Goal: Register for event/course

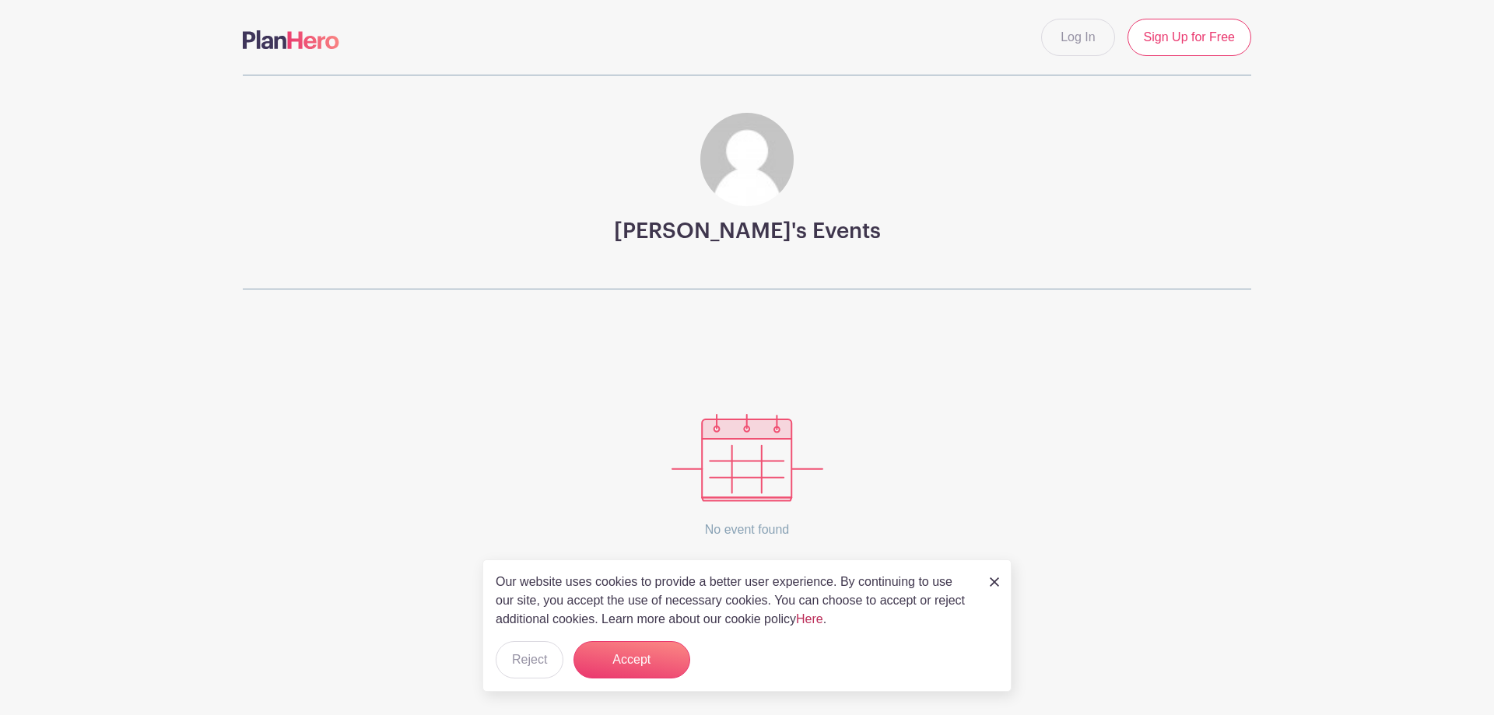
click at [816, 619] on link "Here" at bounding box center [809, 618] width 27 height 13
click at [649, 657] on button "Accept" at bounding box center [631, 659] width 117 height 37
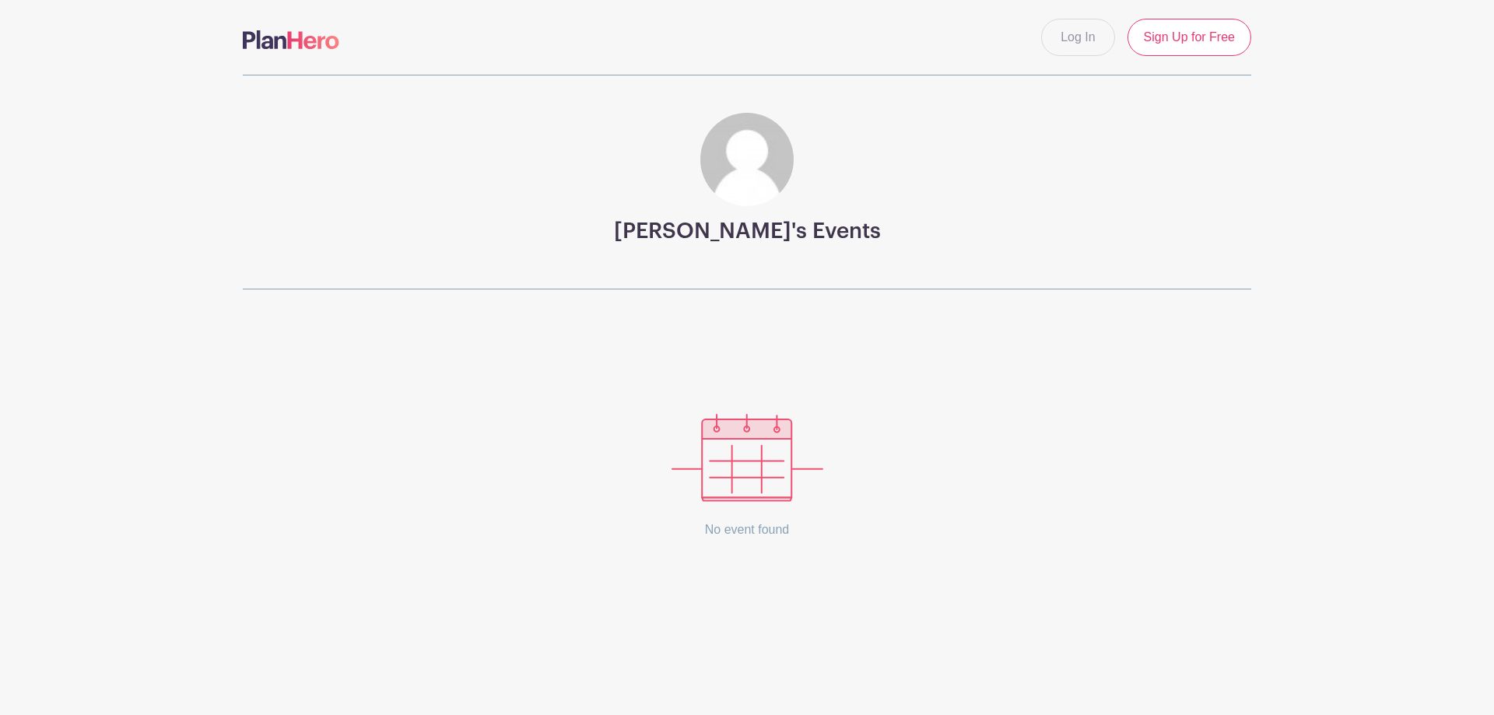
click at [65, 182] on main "Log In Sign Up for Free Dan's Events No event found" at bounding box center [747, 333] width 1494 height 667
click at [1193, 41] on link "Sign Up for Free" at bounding box center [1189, 37] width 124 height 37
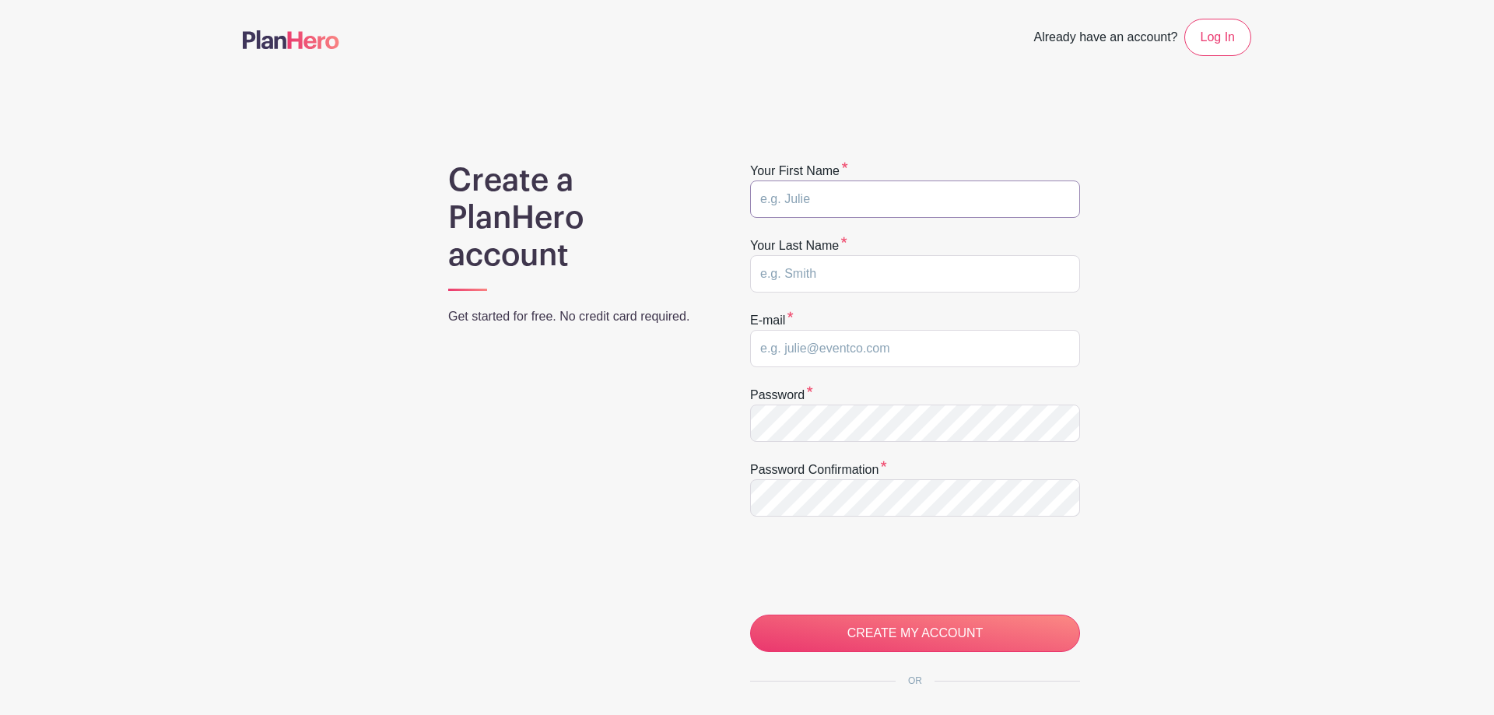
click at [833, 199] on input "text" at bounding box center [915, 198] width 330 height 37
type input "Deb"
type input "Martin"
type input "demartin@clarku.edu"
click at [559, 394] on div "Create a PlanHero account Get started for free. No credit card required." at bounding box center [579, 493] width 336 height 663
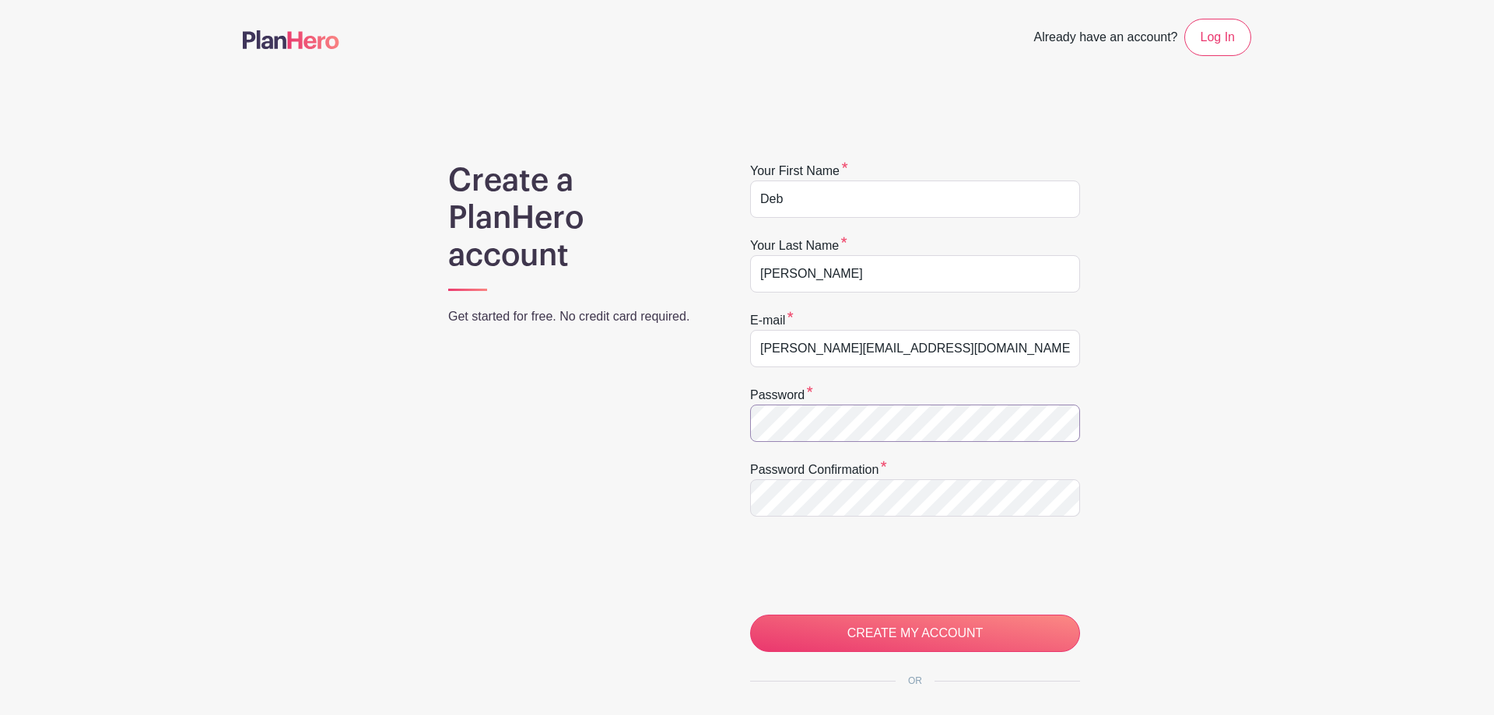
scroll to position [159, 0]
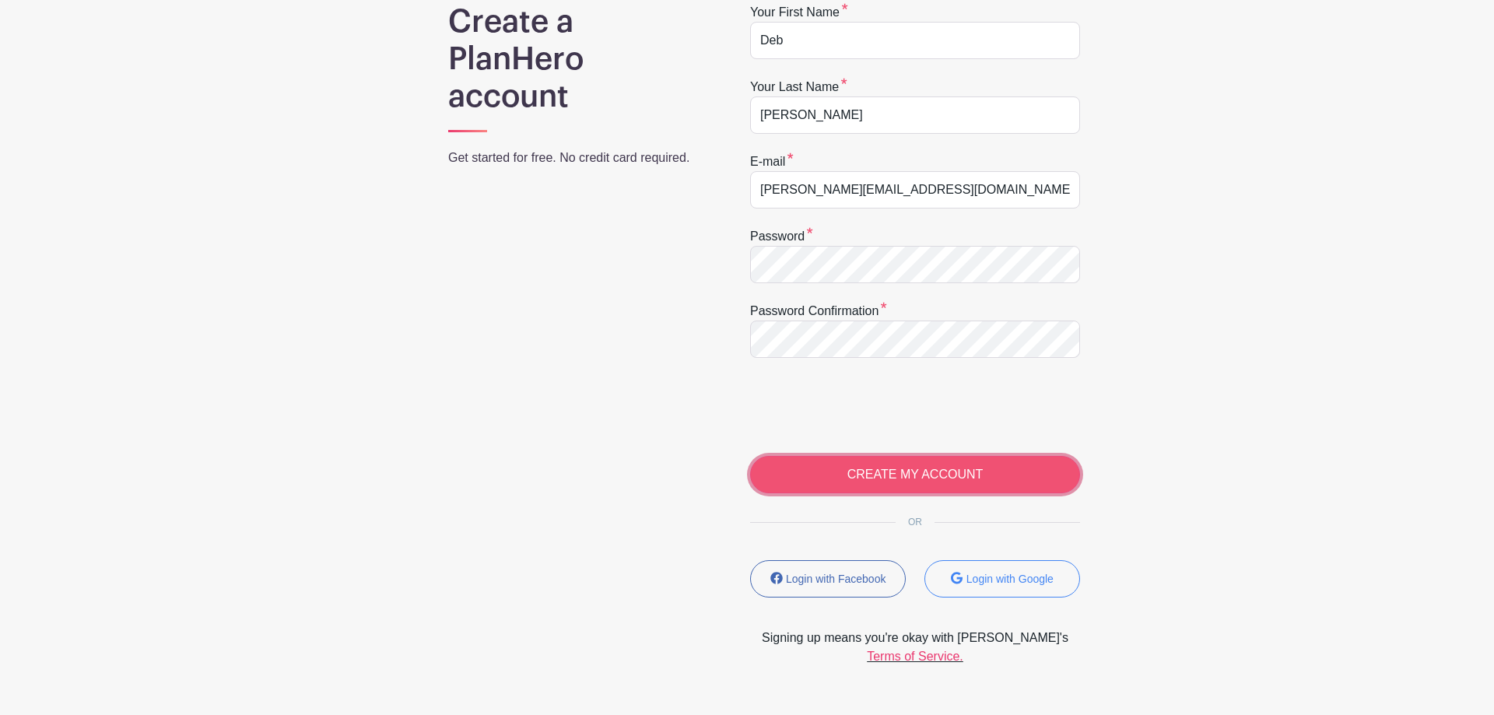
click at [841, 472] on input "CREATE MY ACCOUNT" at bounding box center [915, 474] width 330 height 37
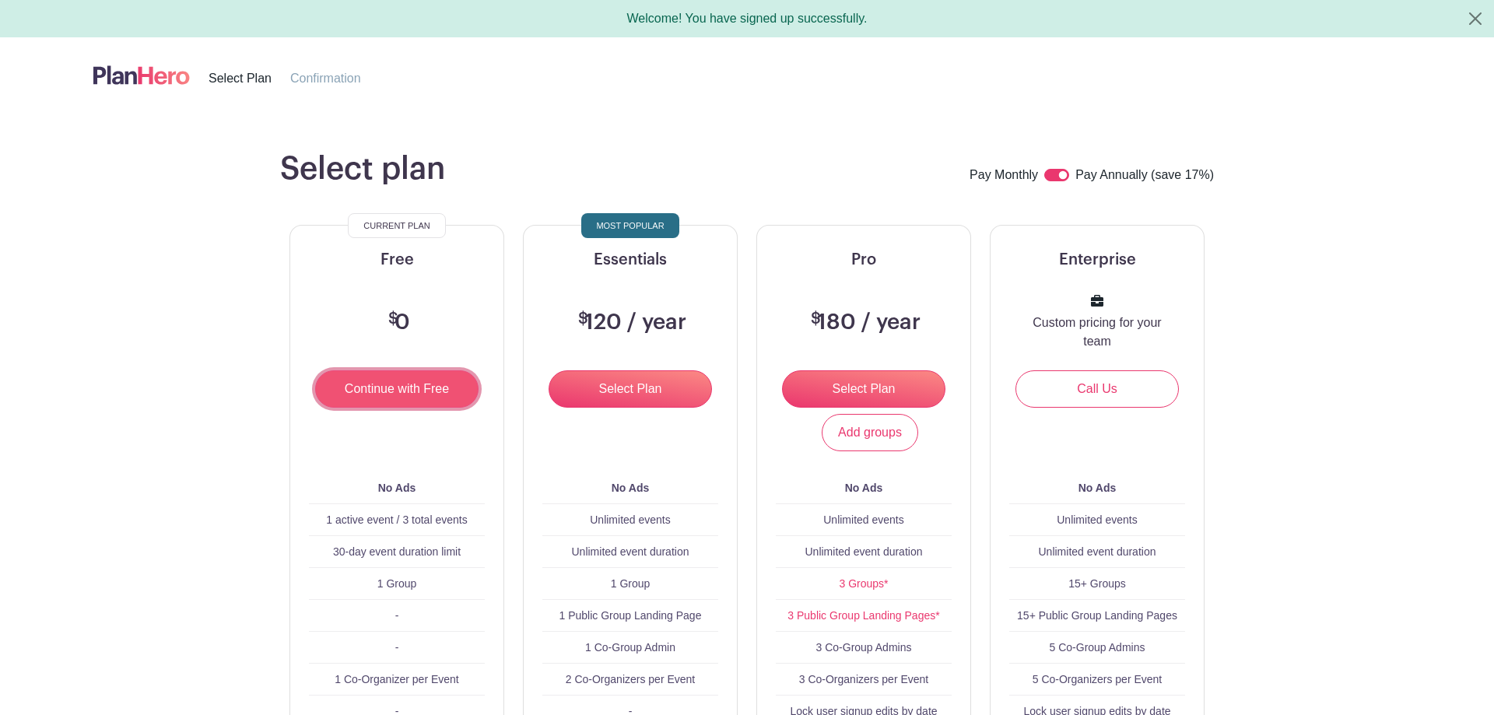
click at [372, 390] on input "Continue with Free" at bounding box center [396, 388] width 163 height 37
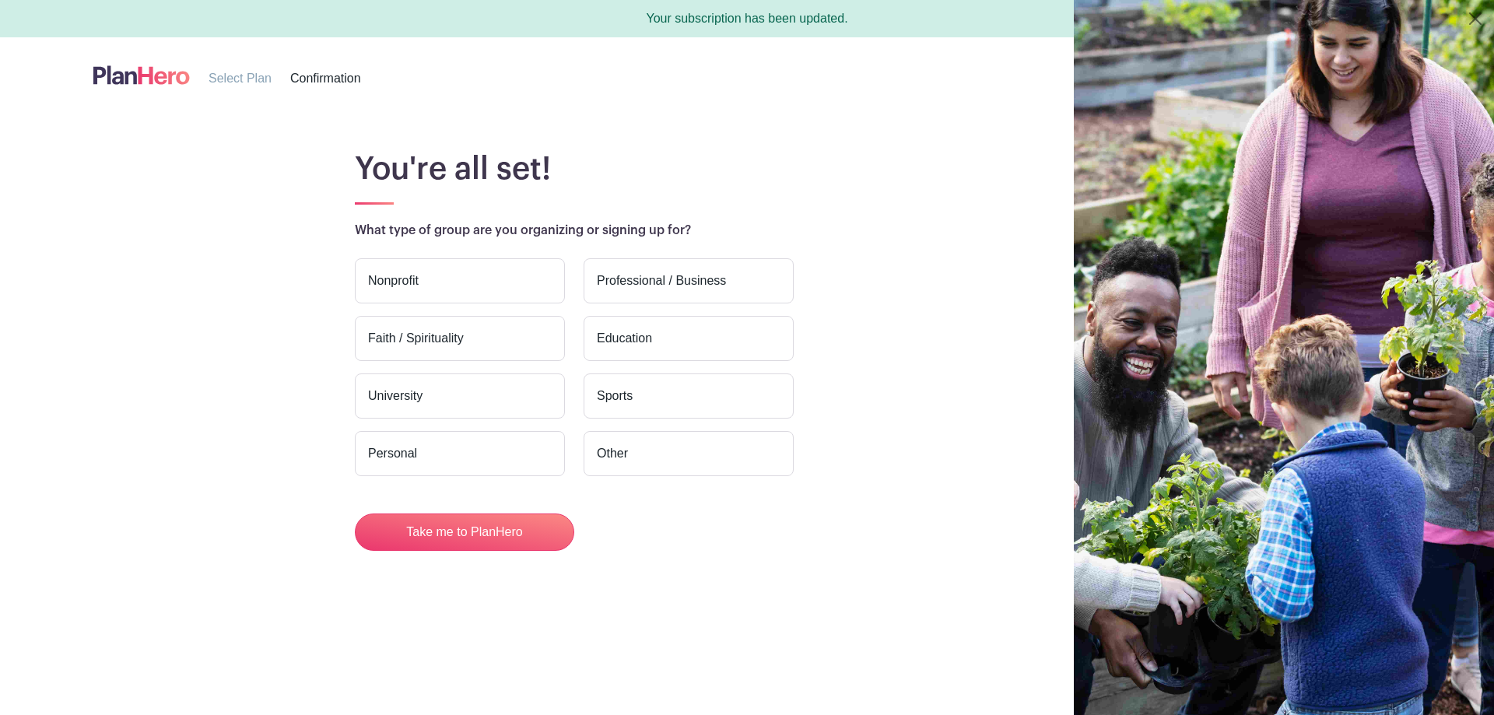
click at [491, 382] on label "University" at bounding box center [460, 395] width 210 height 45
click at [0, 0] on input "University" at bounding box center [0, 0] width 0 height 0
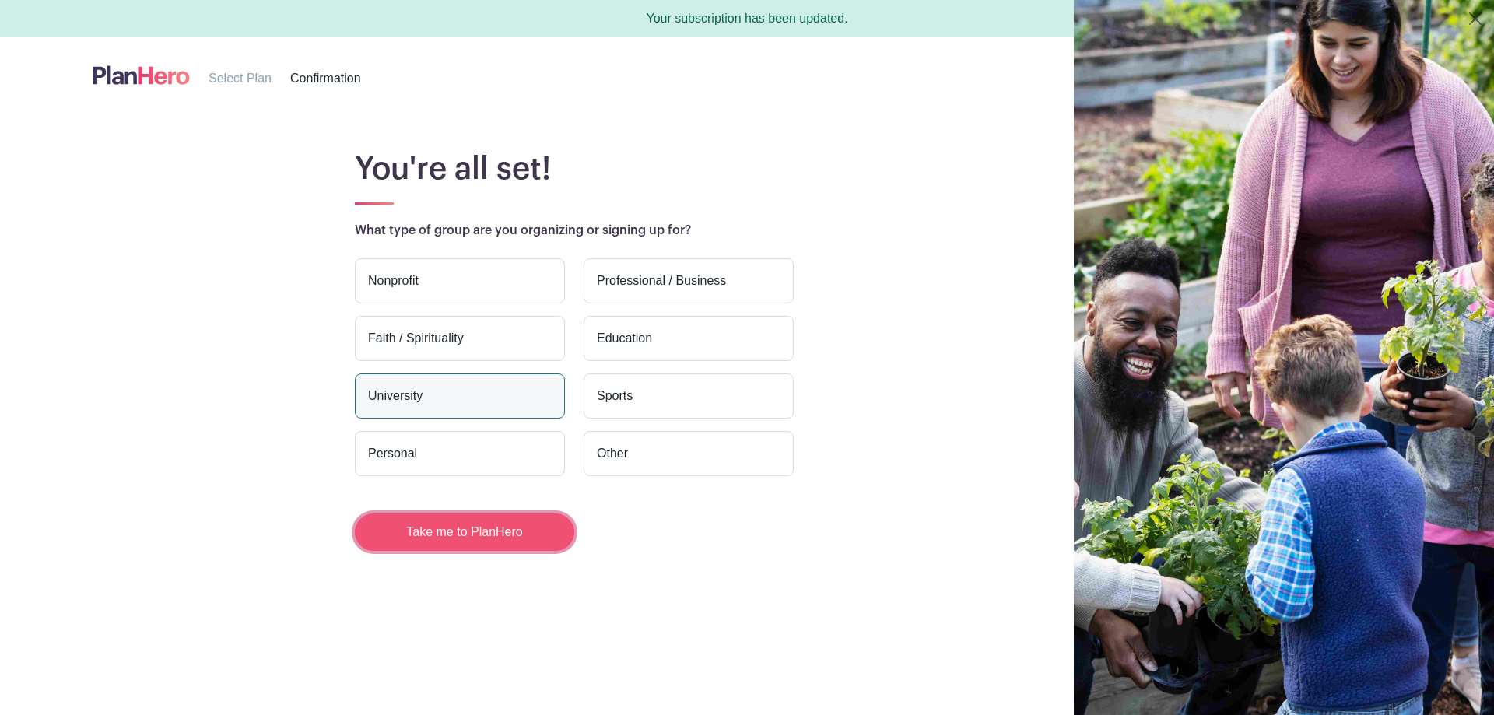
click at [469, 545] on button "Take me to PlanHero" at bounding box center [464, 531] width 219 height 37
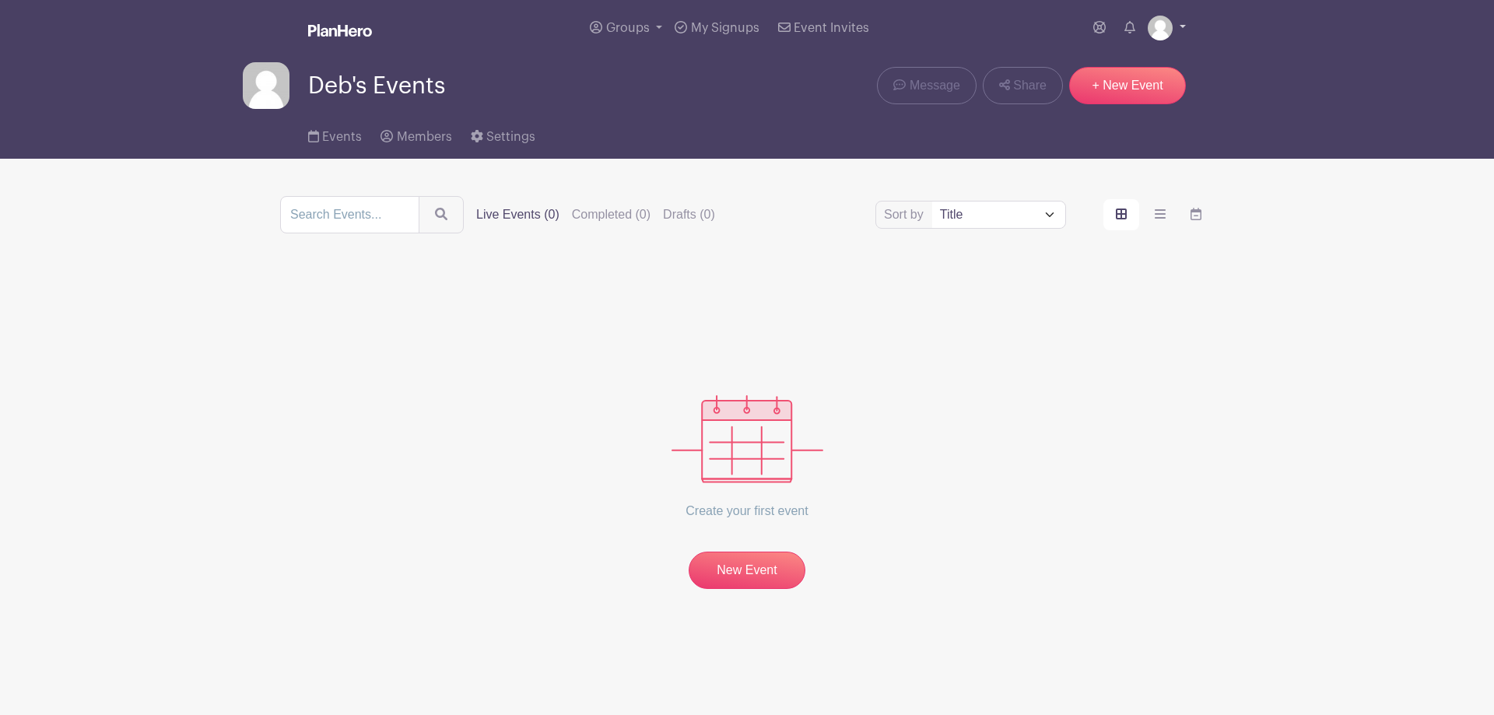
click at [1172, 30] on img at bounding box center [1159, 28] width 25 height 25
click at [1100, 65] on link "My account" at bounding box center [1123, 64] width 123 height 25
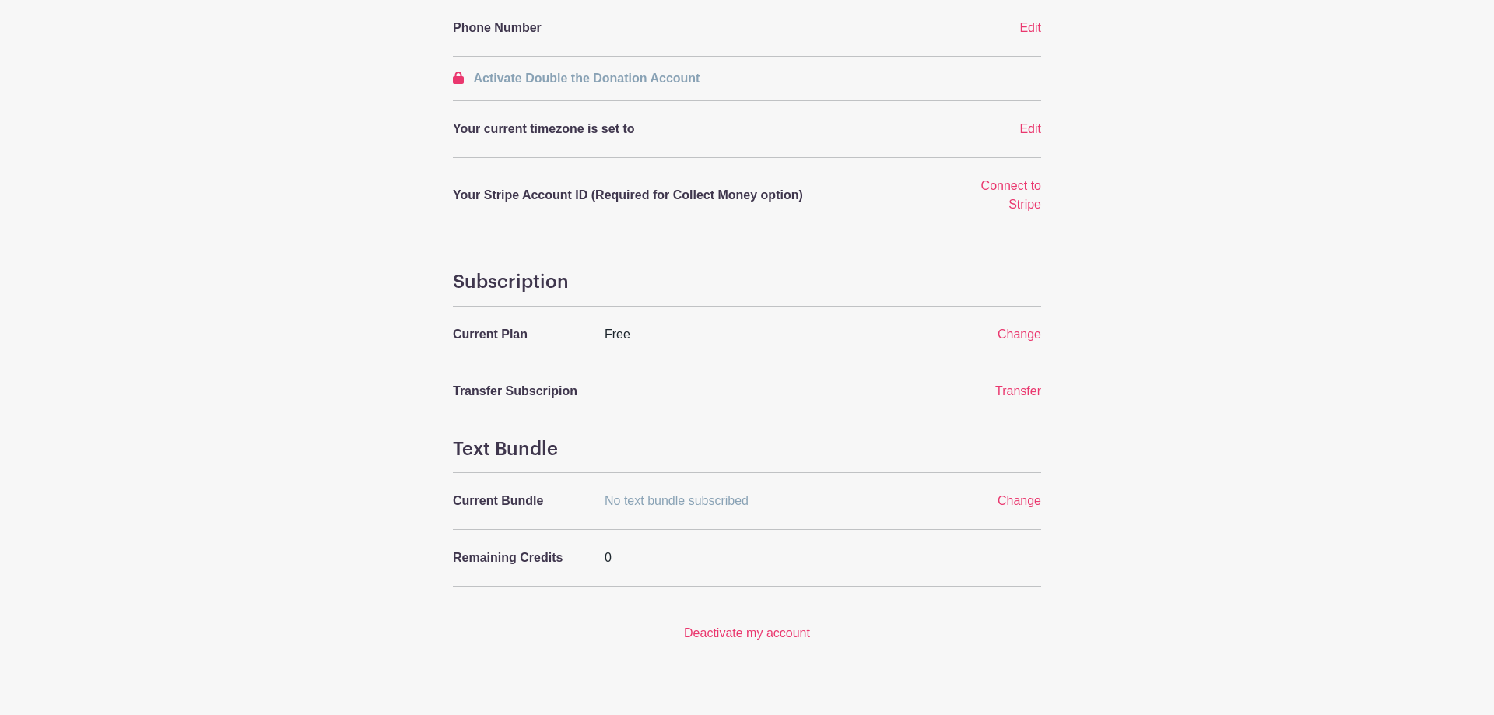
scroll to position [413, 0]
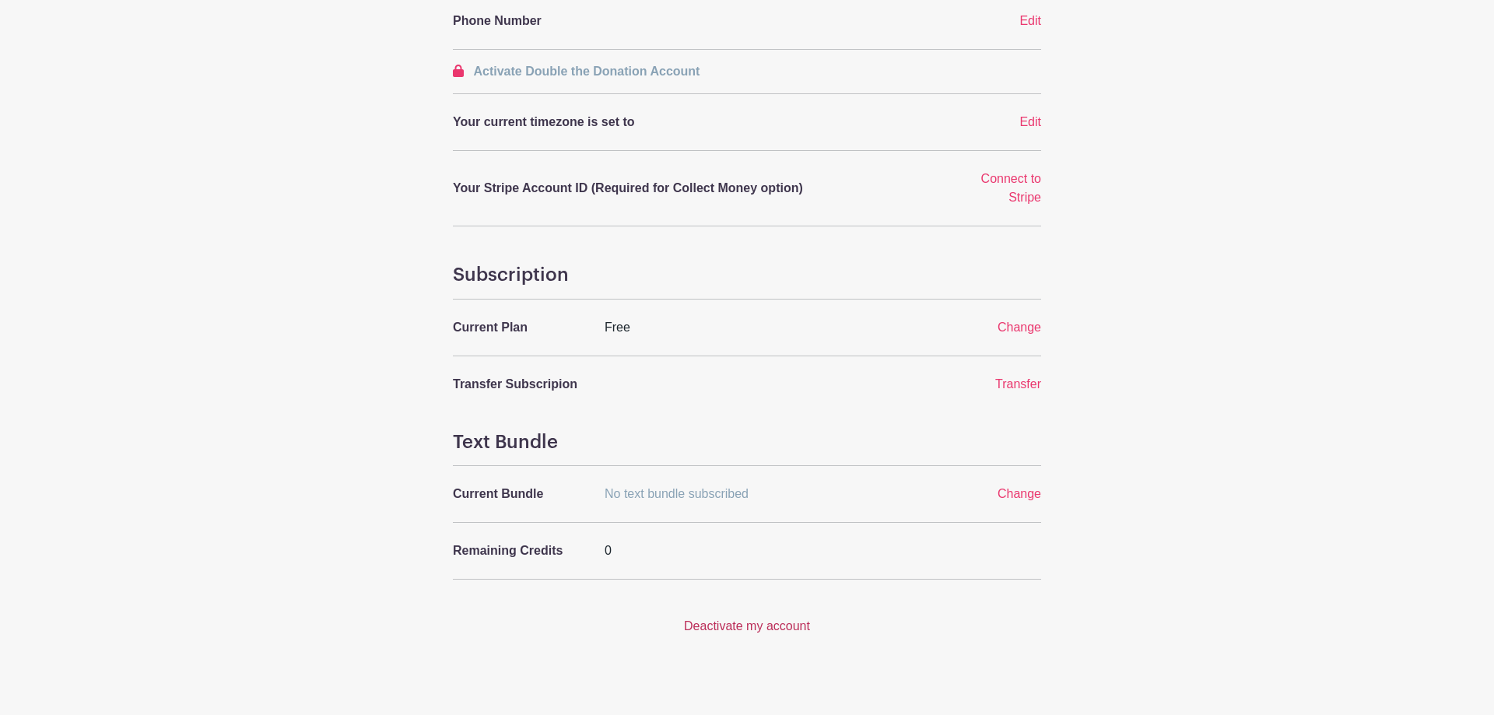
click at [783, 619] on link "Deactivate my account" at bounding box center [747, 625] width 126 height 13
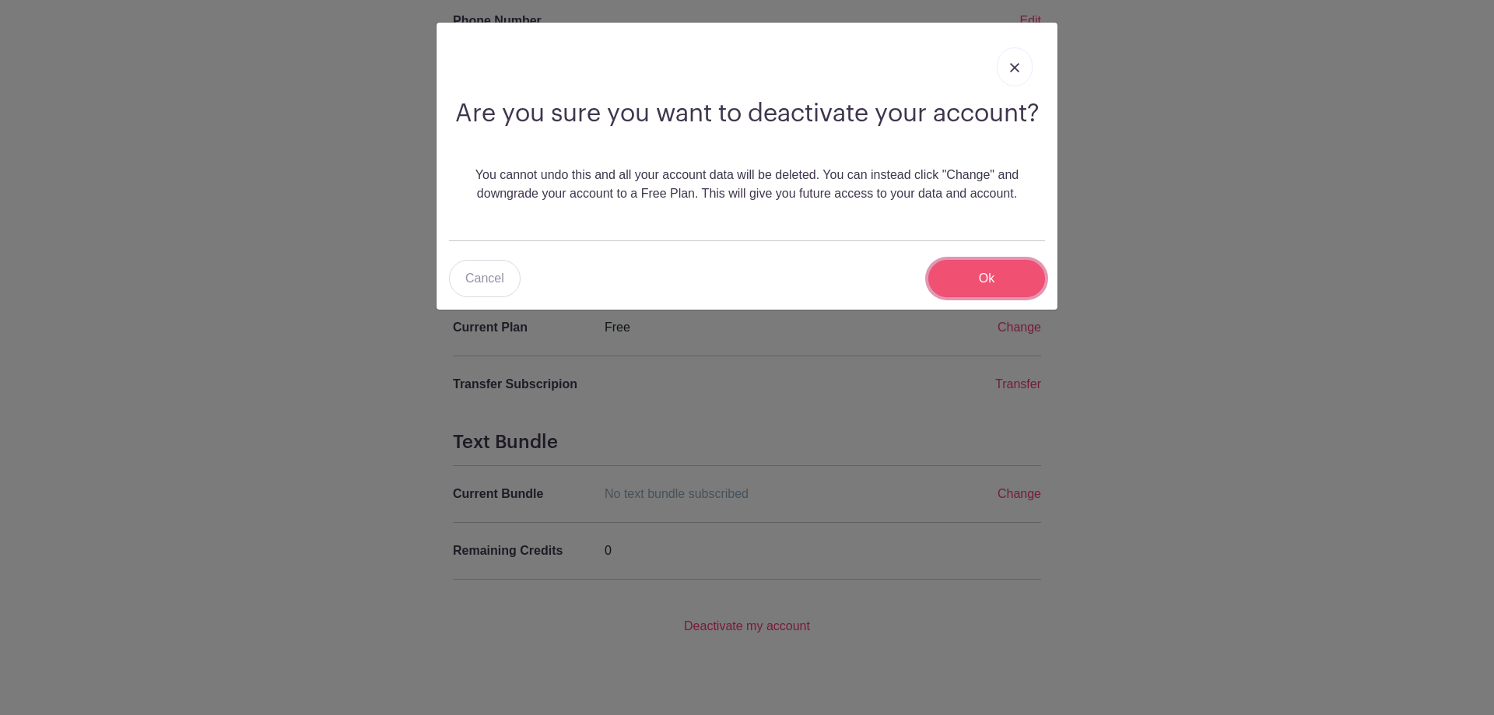
click at [961, 271] on input "Ok" at bounding box center [986, 278] width 117 height 37
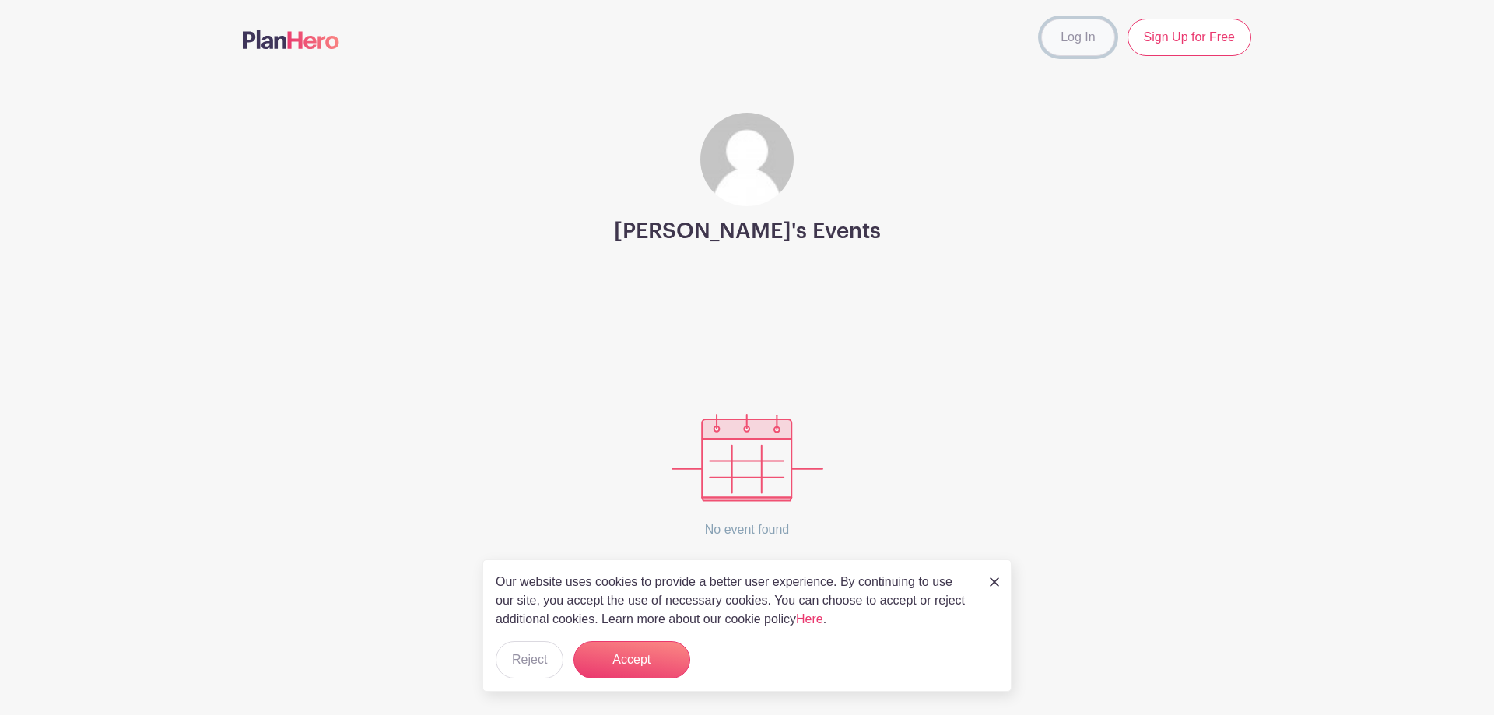
click at [1070, 43] on link "Log In" at bounding box center [1077, 37] width 73 height 37
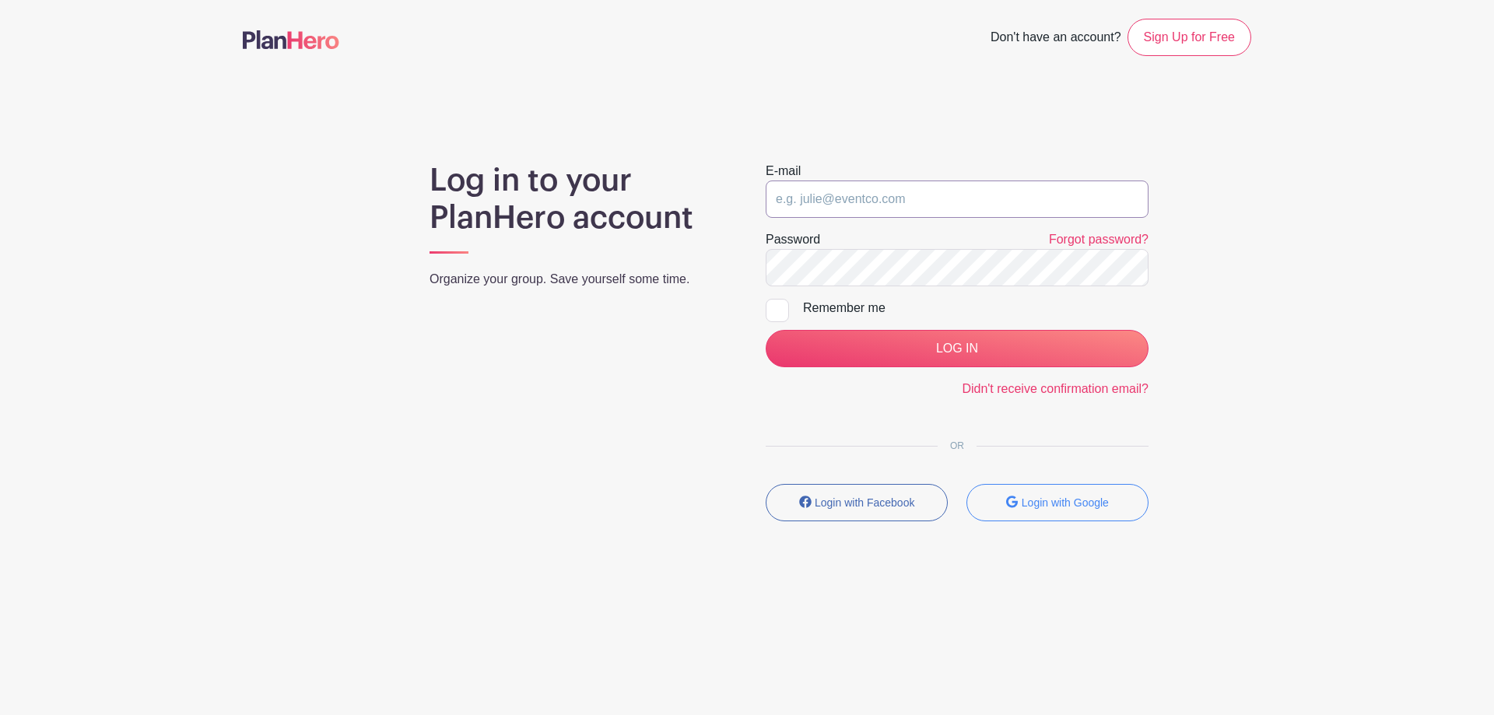
click at [834, 198] on input "email" at bounding box center [957, 198] width 383 height 37
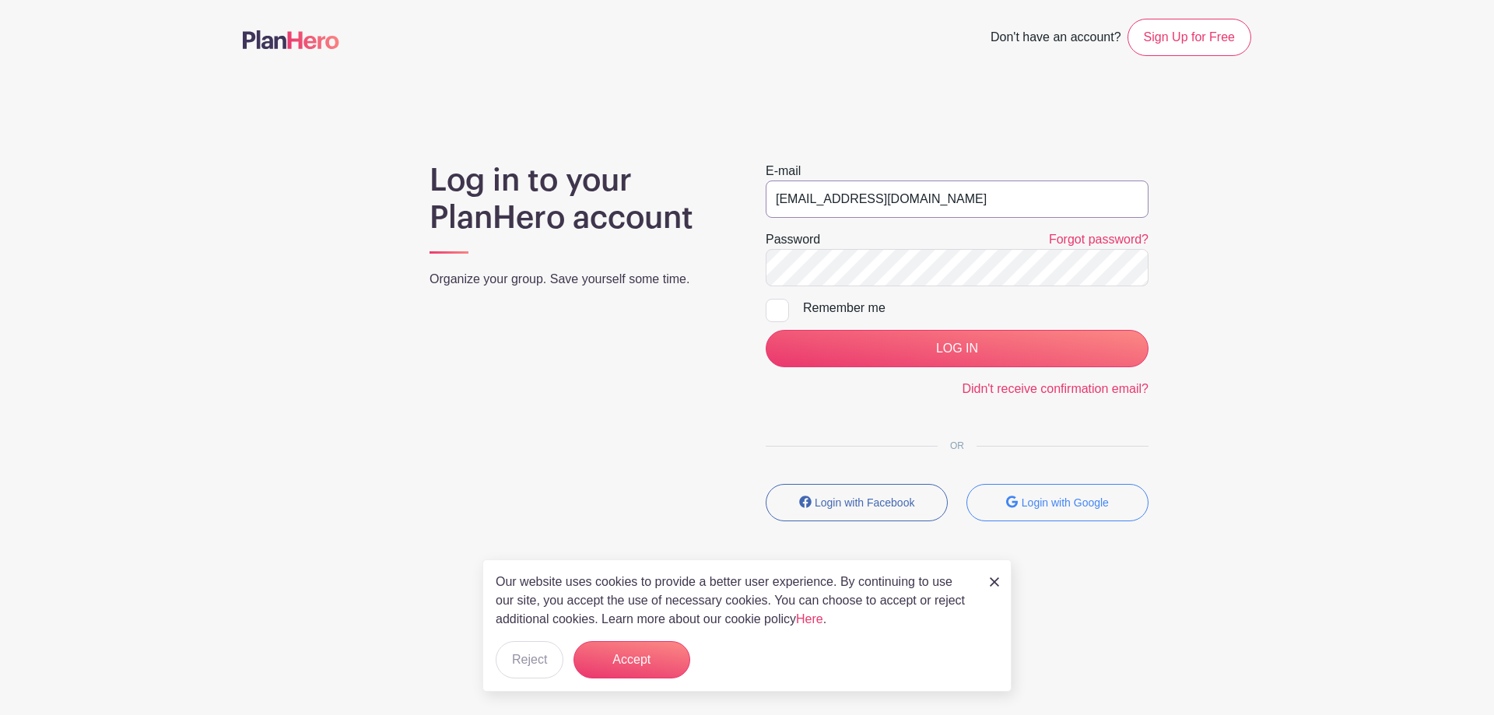
type input "danbshertzer@gmail.com"
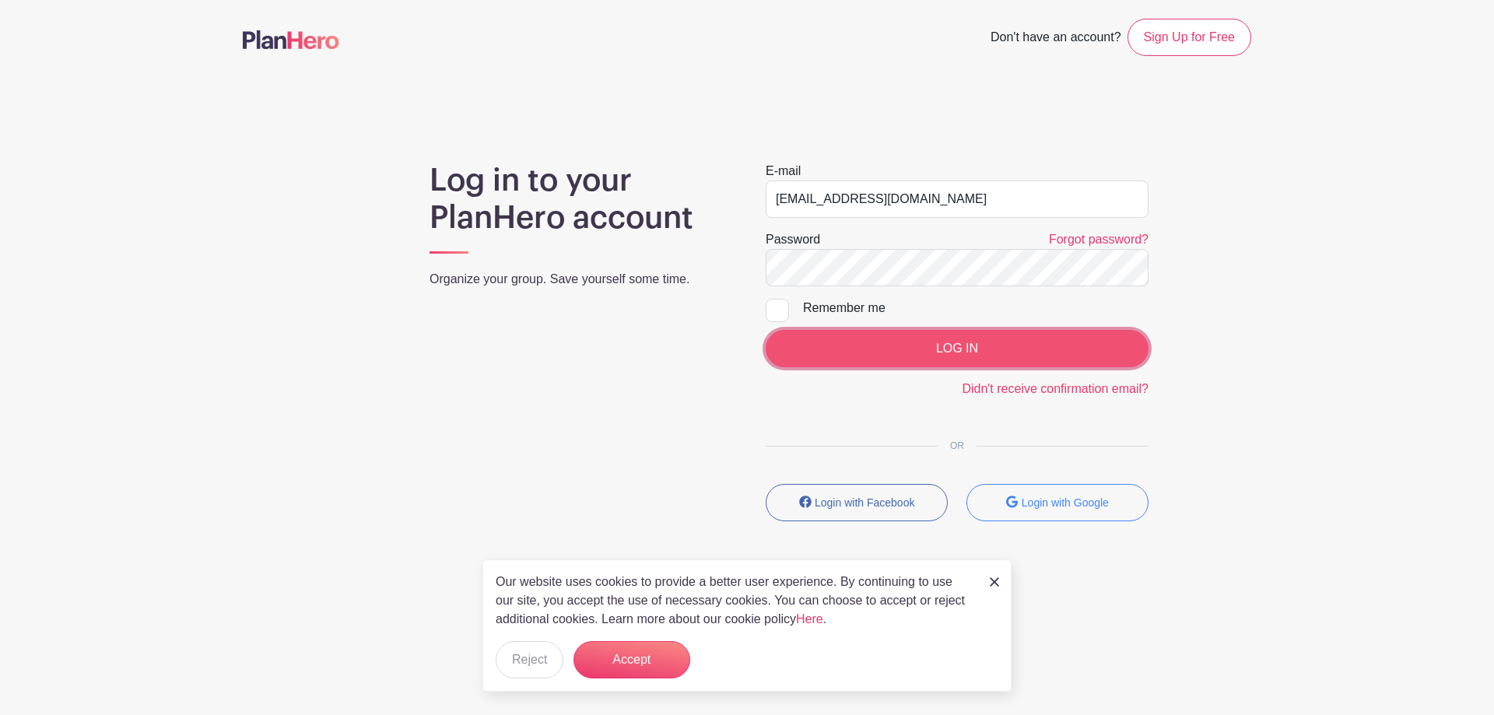
click at [854, 345] on input "LOG IN" at bounding box center [957, 348] width 383 height 37
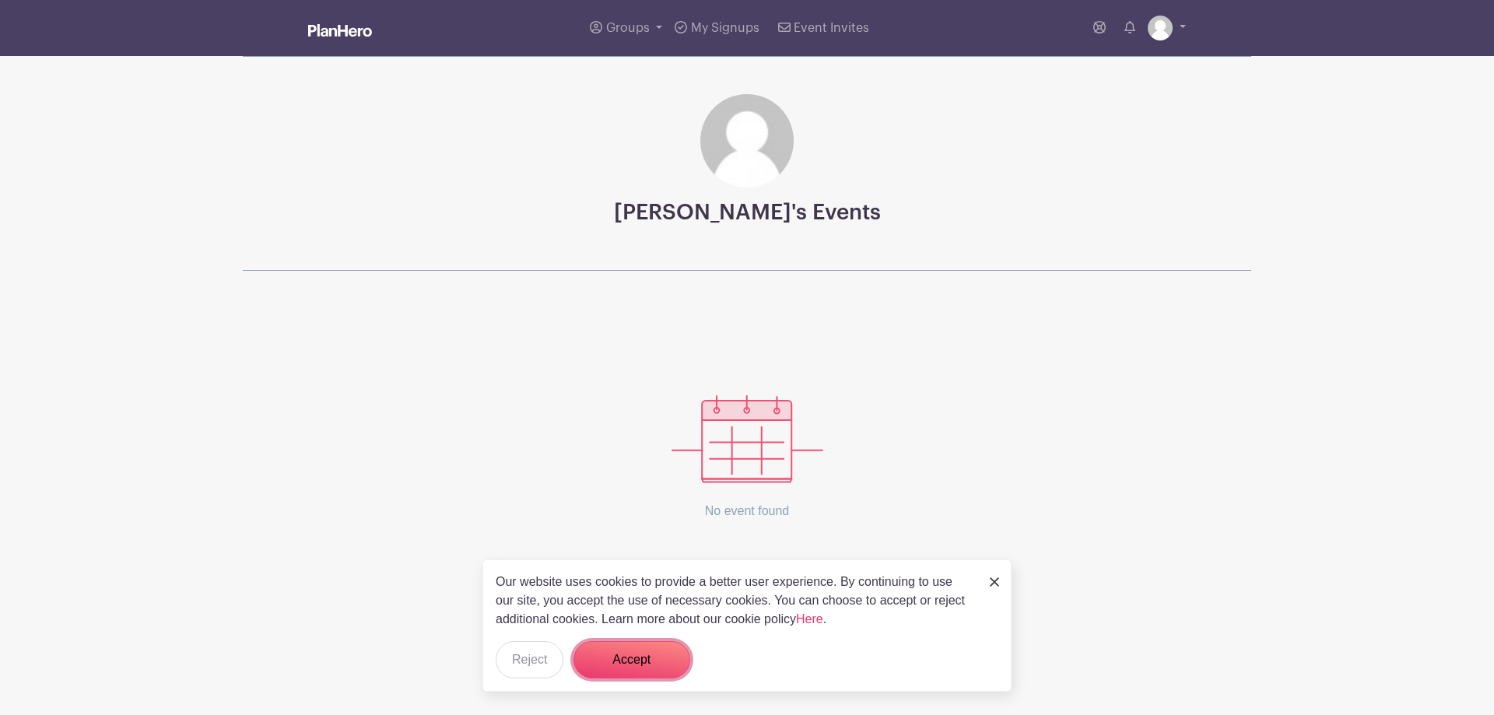
drag, startPoint x: 614, startPoint y: 653, endPoint x: 615, endPoint y: 641, distance: 11.7
click at [615, 651] on button "Accept" at bounding box center [631, 659] width 117 height 37
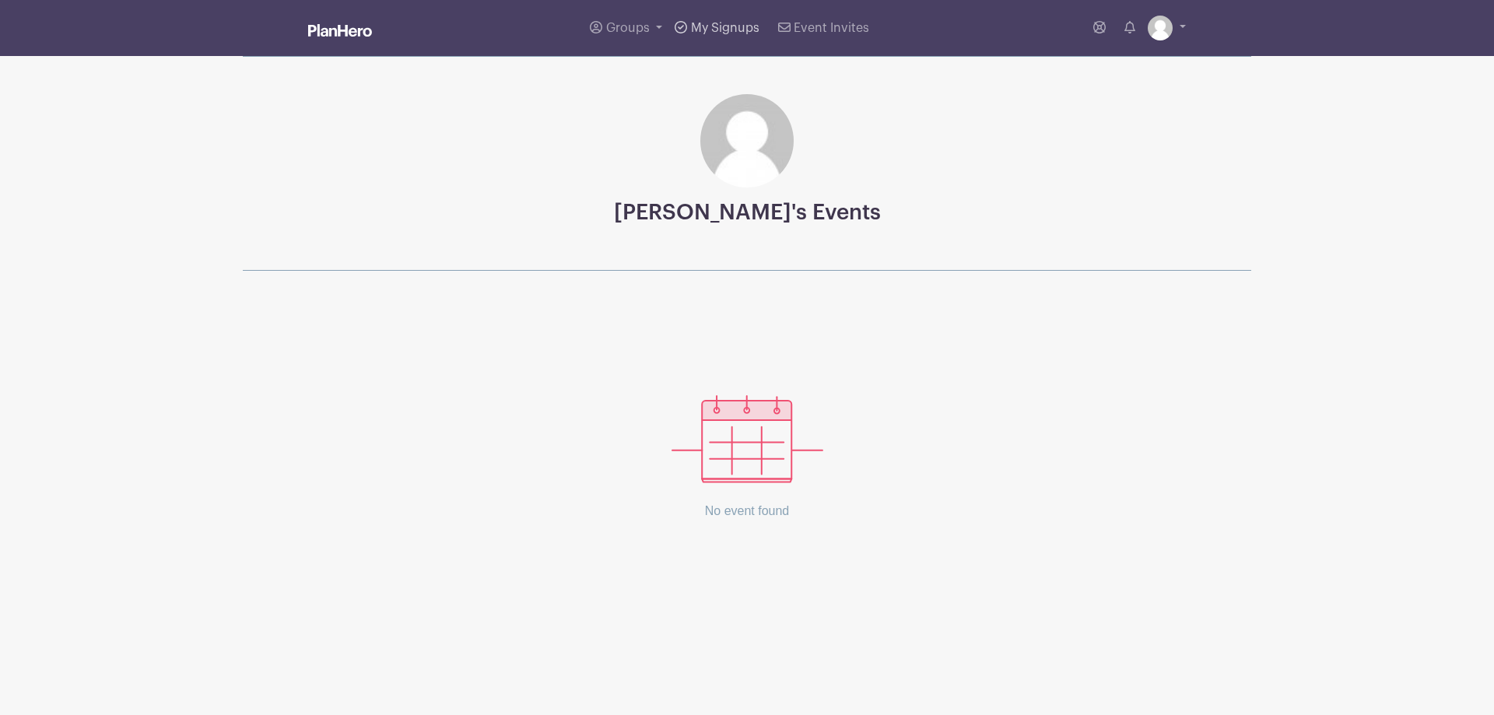
click at [702, 27] on span "My Signups" at bounding box center [725, 28] width 68 height 12
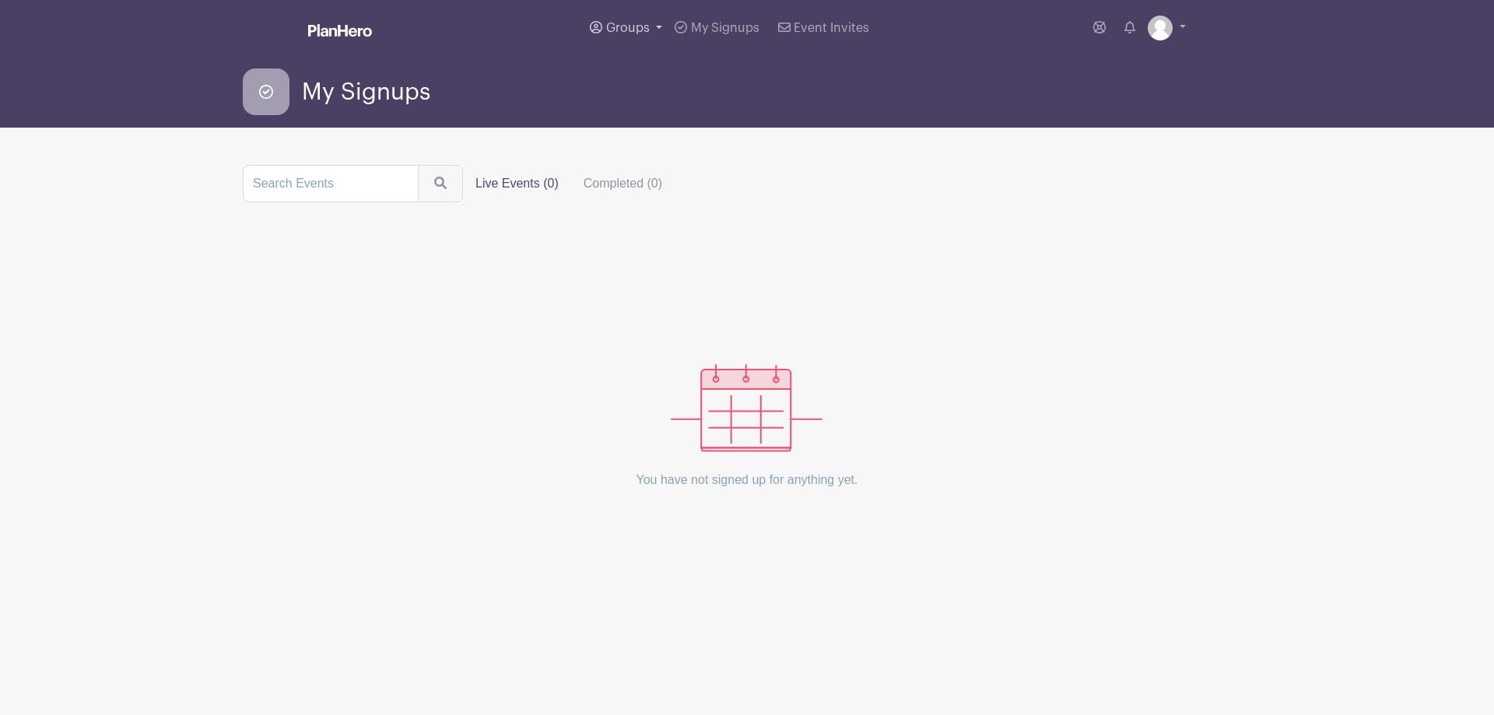
click at [629, 24] on span "Groups" at bounding box center [628, 28] width 44 height 12
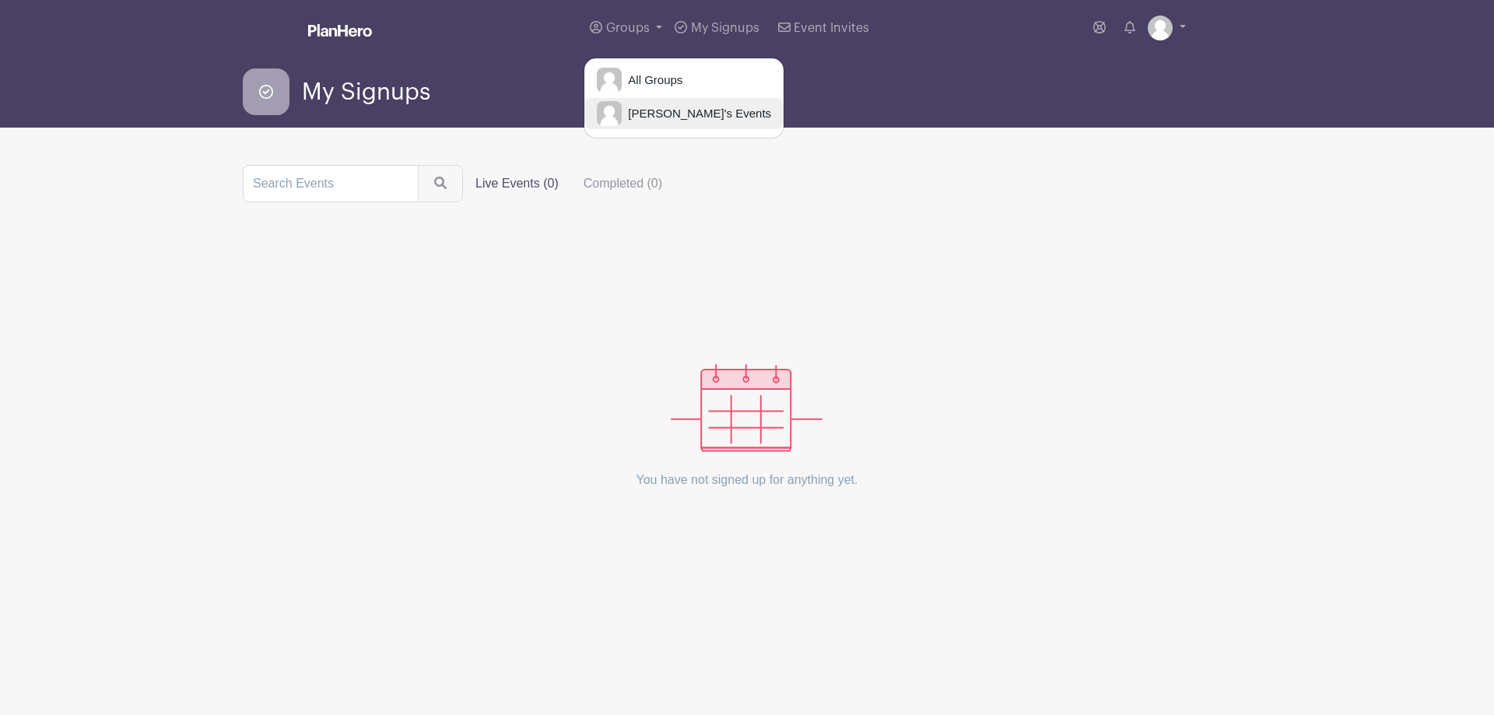
click at [650, 117] on span "[PERSON_NAME]'s Events" at bounding box center [696, 114] width 149 height 18
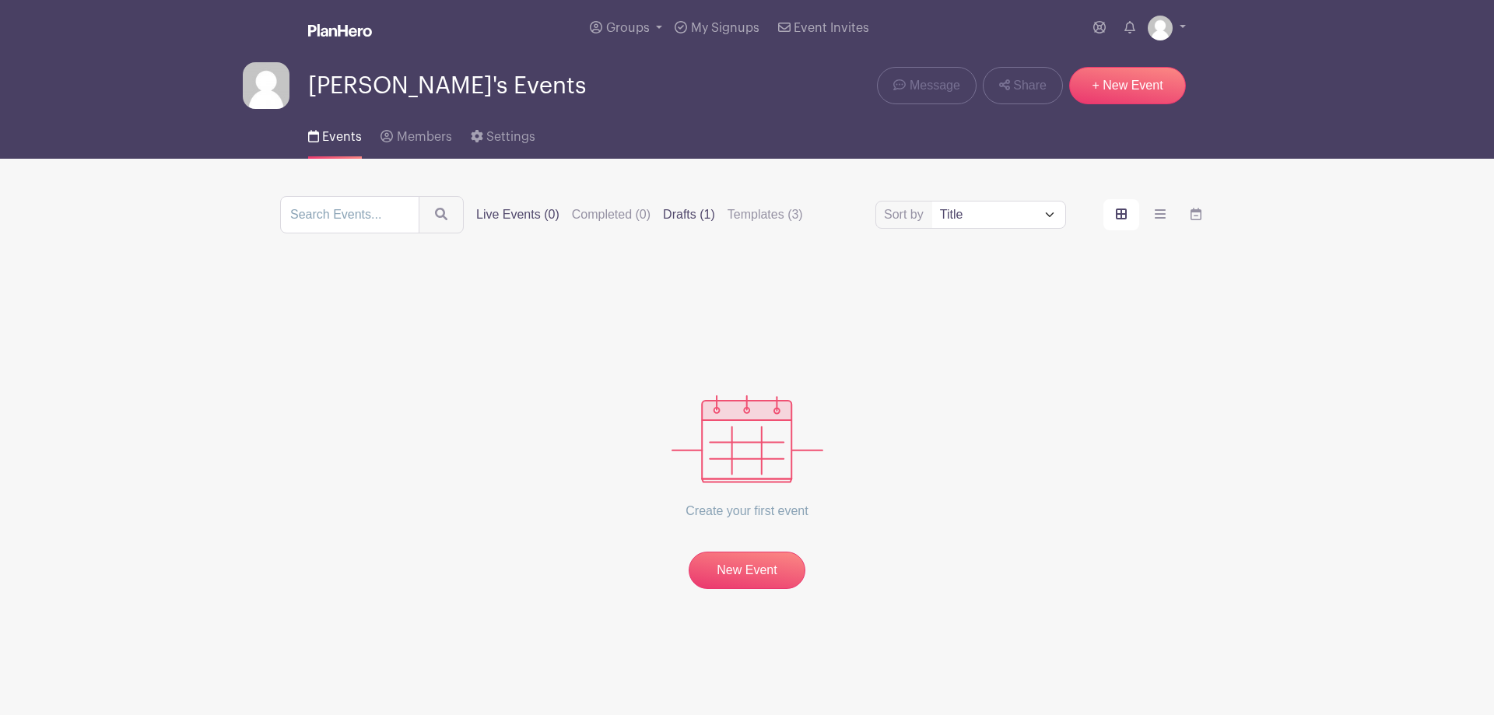
click at [685, 212] on label "Drafts (1)" at bounding box center [689, 214] width 52 height 19
click at [0, 0] on input "Drafts (1)" at bounding box center [0, 0] width 0 height 0
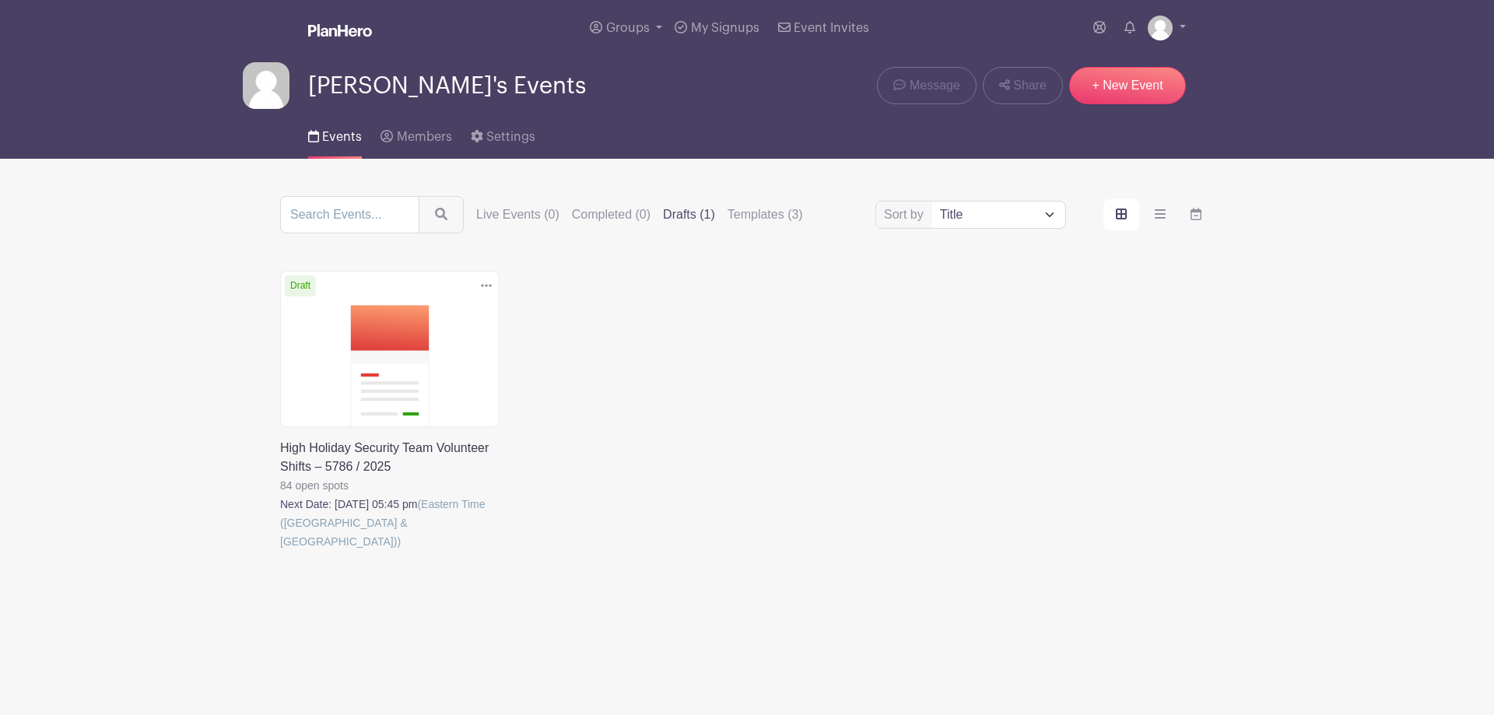
click at [280, 551] on link at bounding box center [280, 551] width 0 height 0
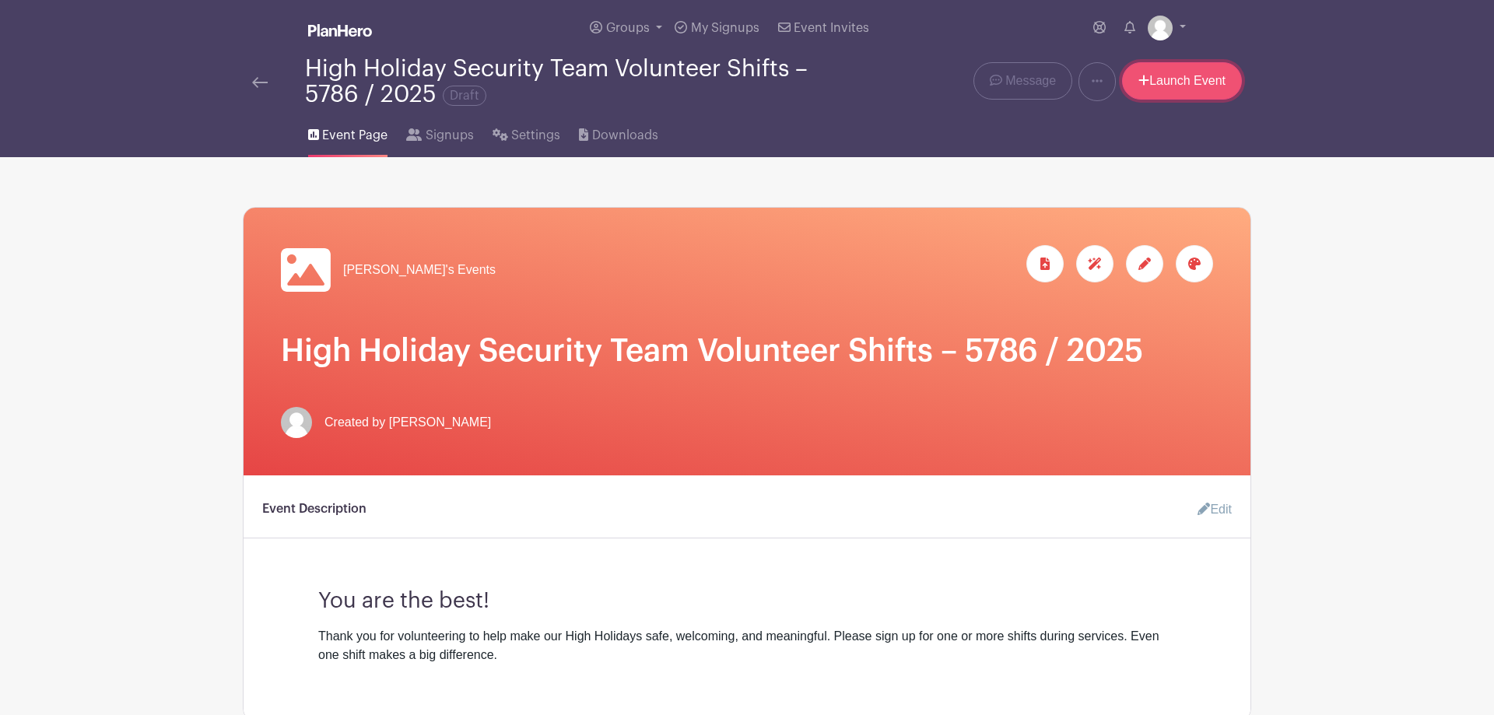
click at [1160, 83] on link "Launch Event" at bounding box center [1182, 80] width 120 height 37
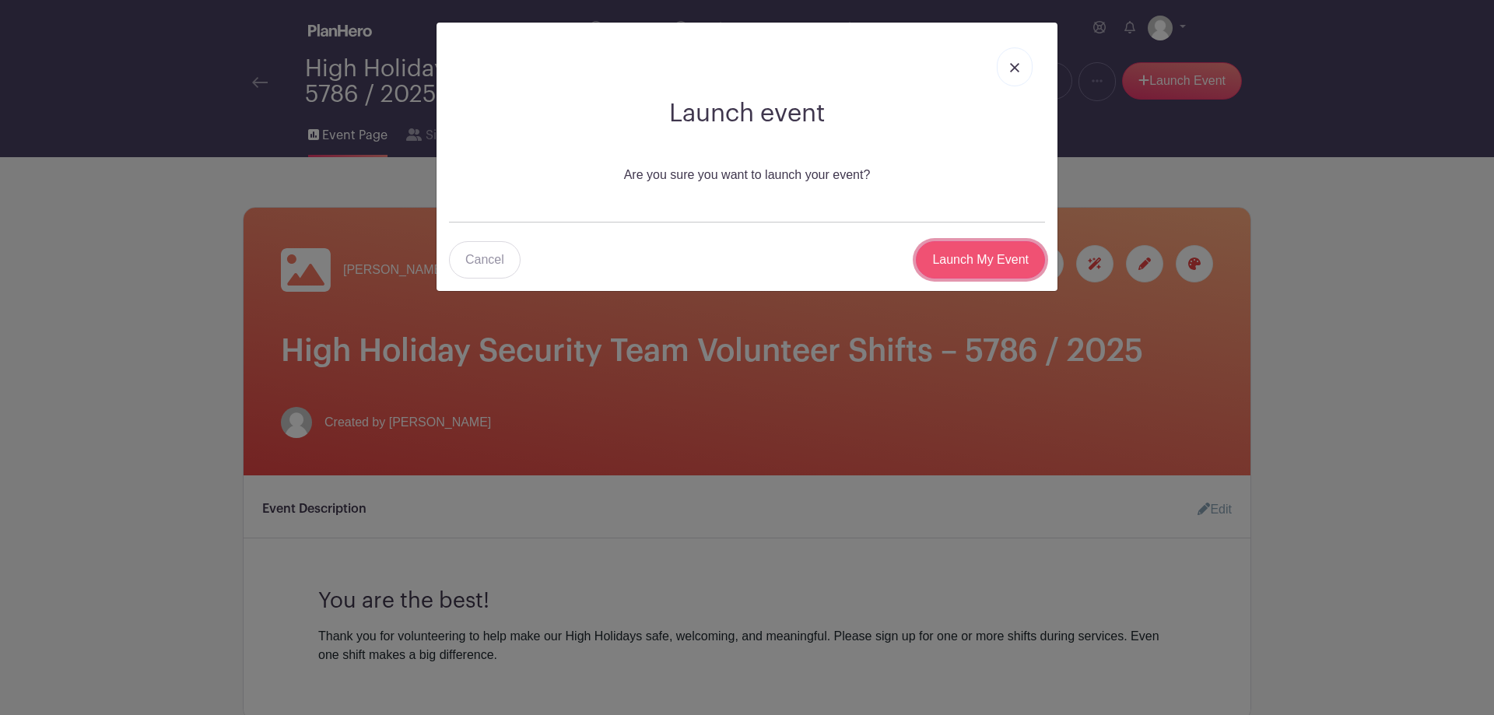
click at [987, 260] on input "Launch My Event" at bounding box center [980, 259] width 129 height 37
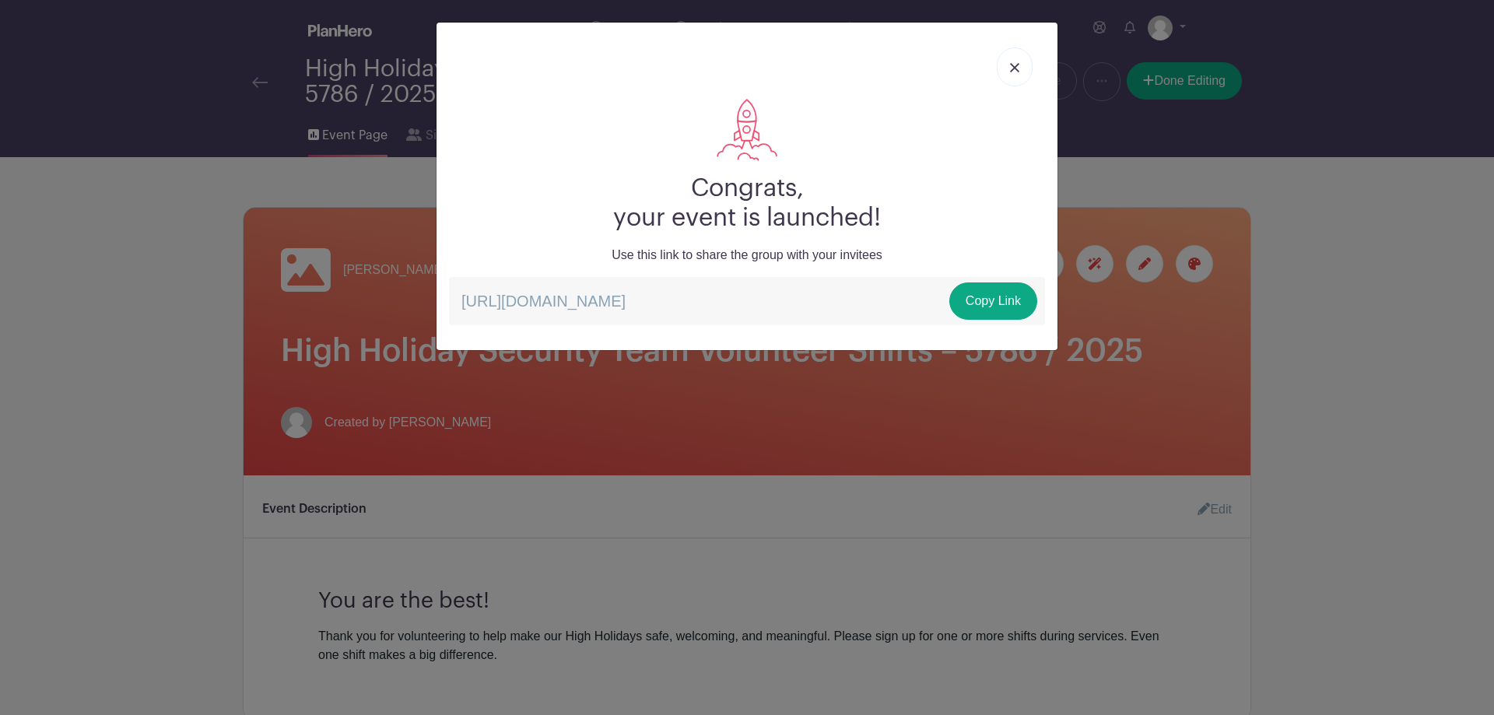
drag, startPoint x: 461, startPoint y: 302, endPoint x: 656, endPoint y: 324, distance: 195.7
click at [656, 324] on p "[URL][DOMAIN_NAME] Copy Link" at bounding box center [747, 301] width 596 height 48
copy p "[URL][DOMAIN_NAME]"
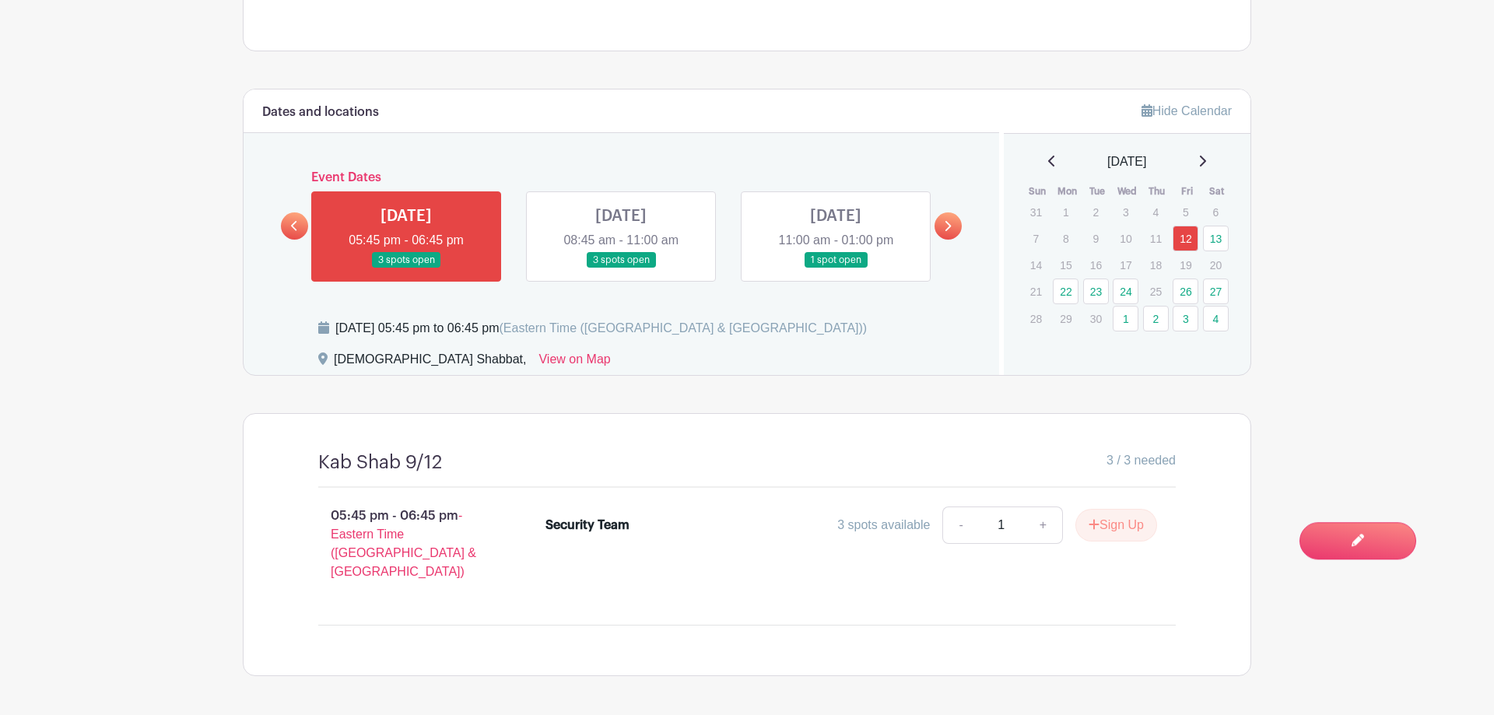
scroll to position [635, 0]
click at [621, 268] on link at bounding box center [621, 268] width 0 height 0
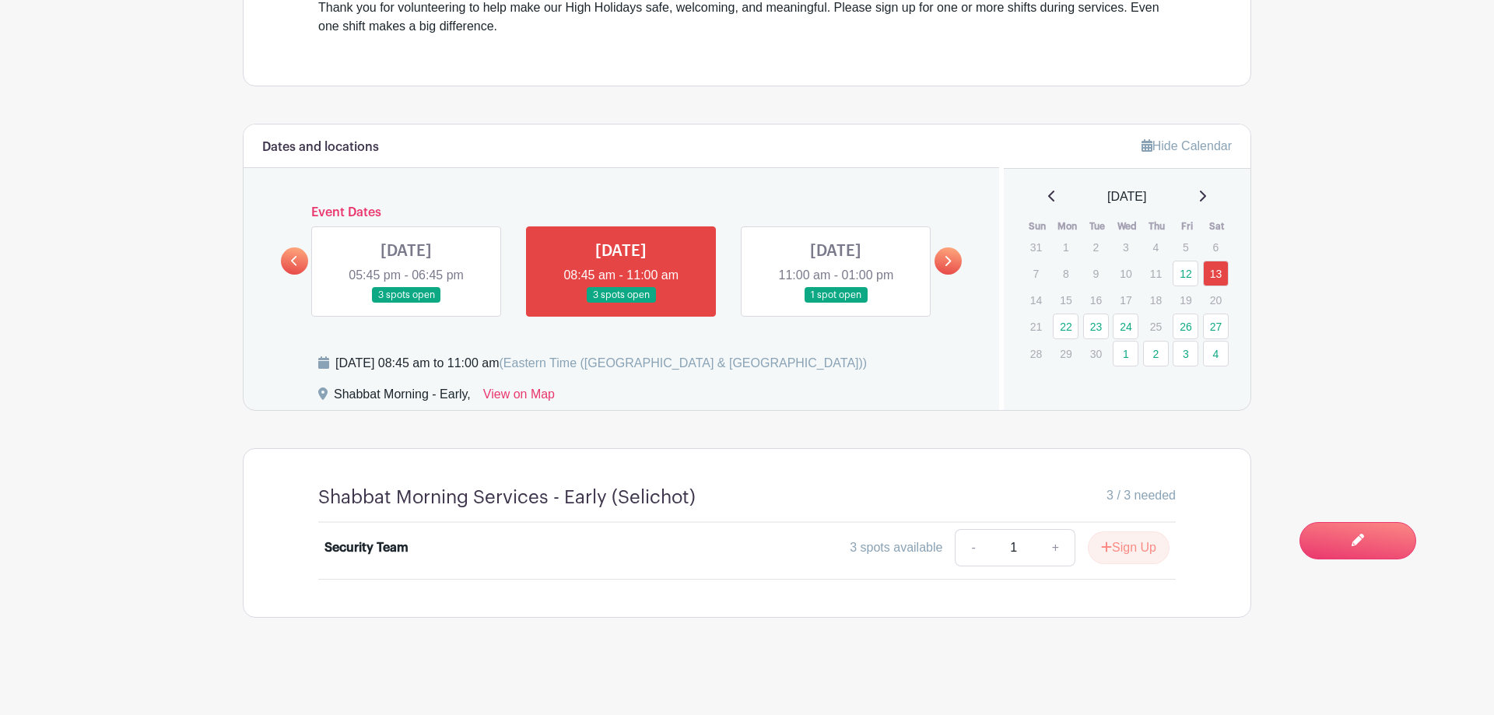
scroll to position [600, 0]
click at [1131, 547] on button "Sign Up" at bounding box center [1129, 547] width 82 height 33
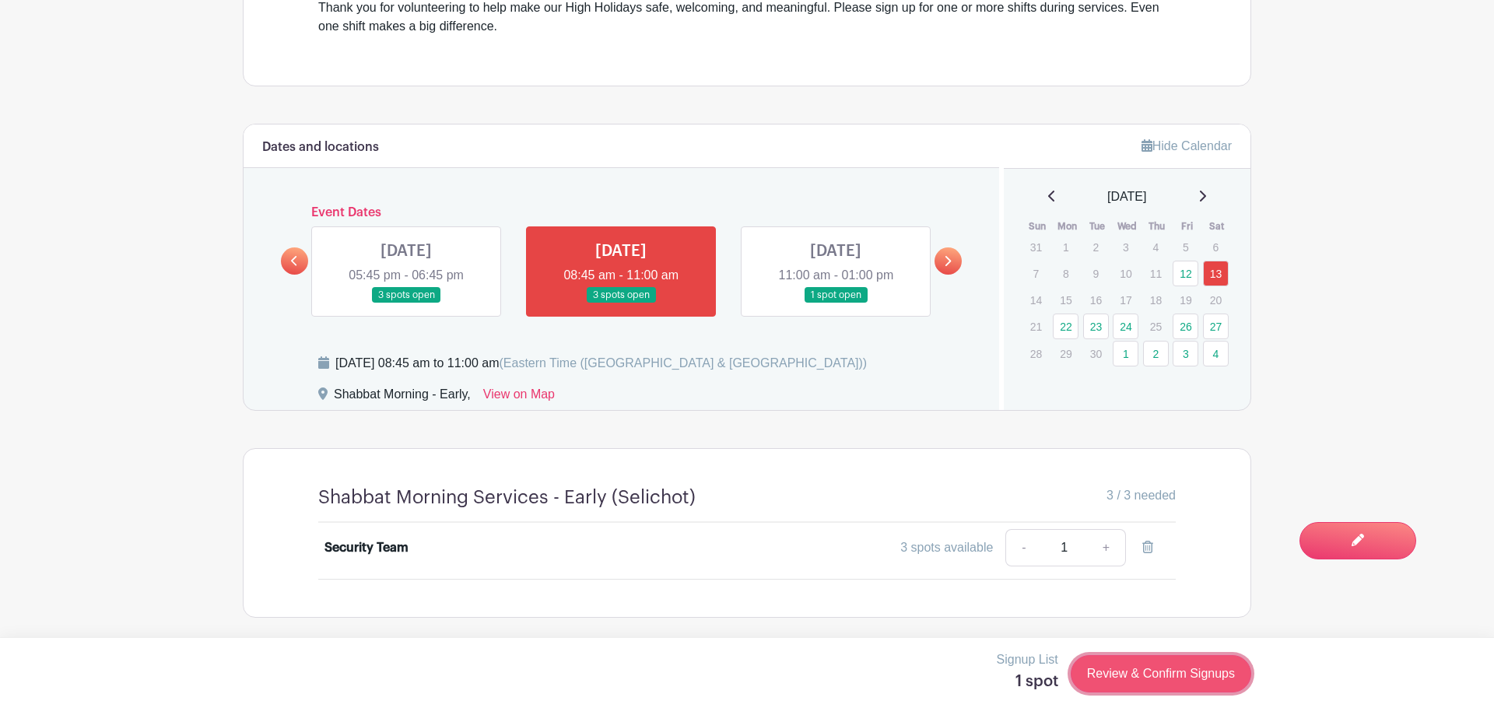
click at [1153, 671] on link "Review & Confirm Signups" at bounding box center [1160, 673] width 180 height 37
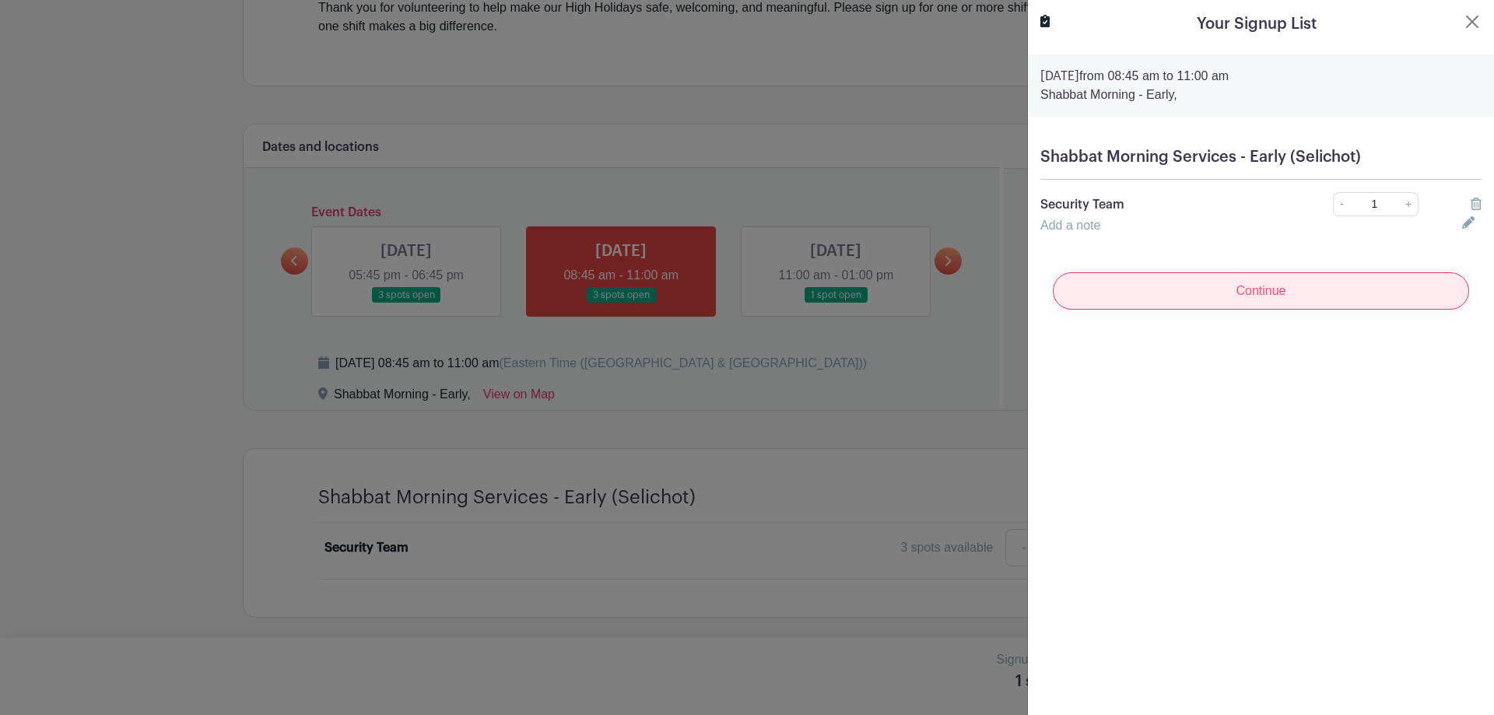
click at [1134, 296] on input "Continue" at bounding box center [1261, 290] width 416 height 37
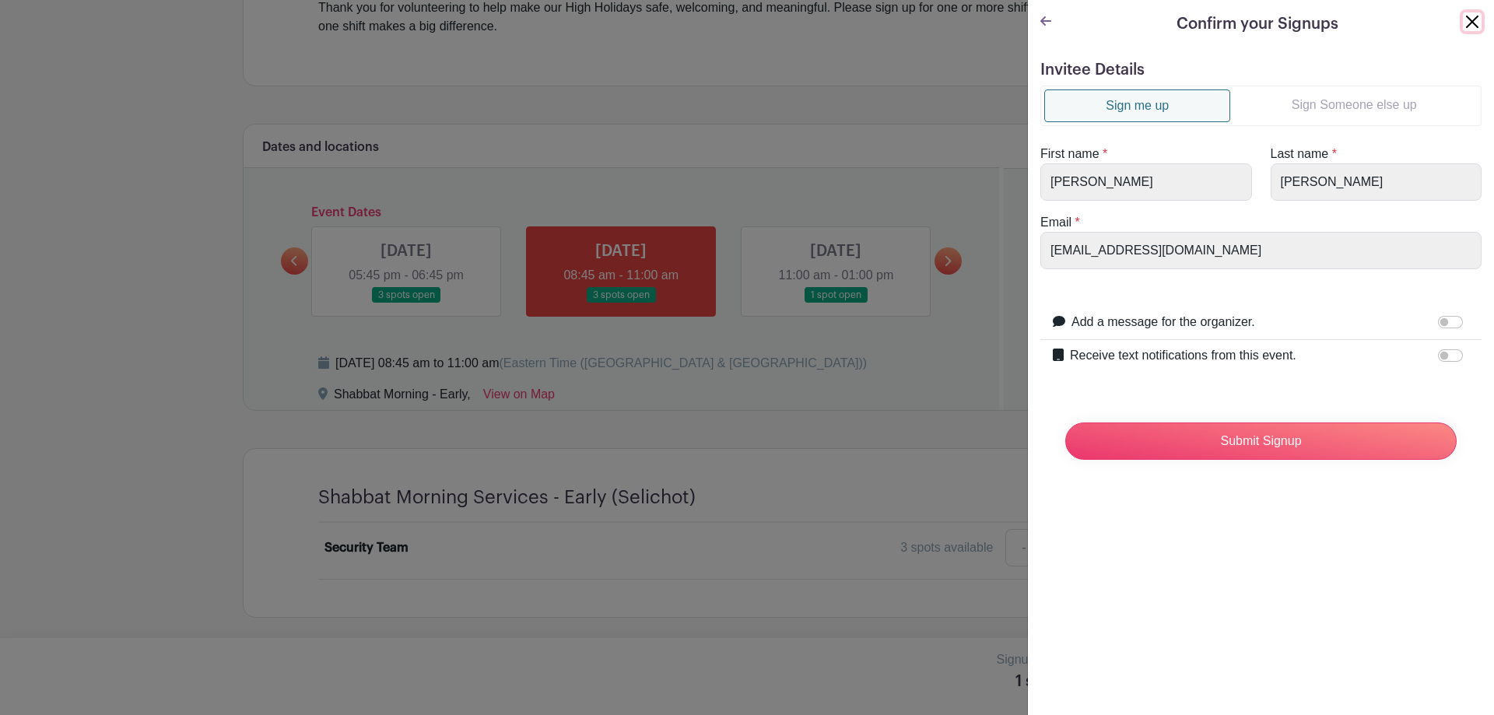
click at [1472, 23] on button "Close" at bounding box center [1472, 21] width 19 height 19
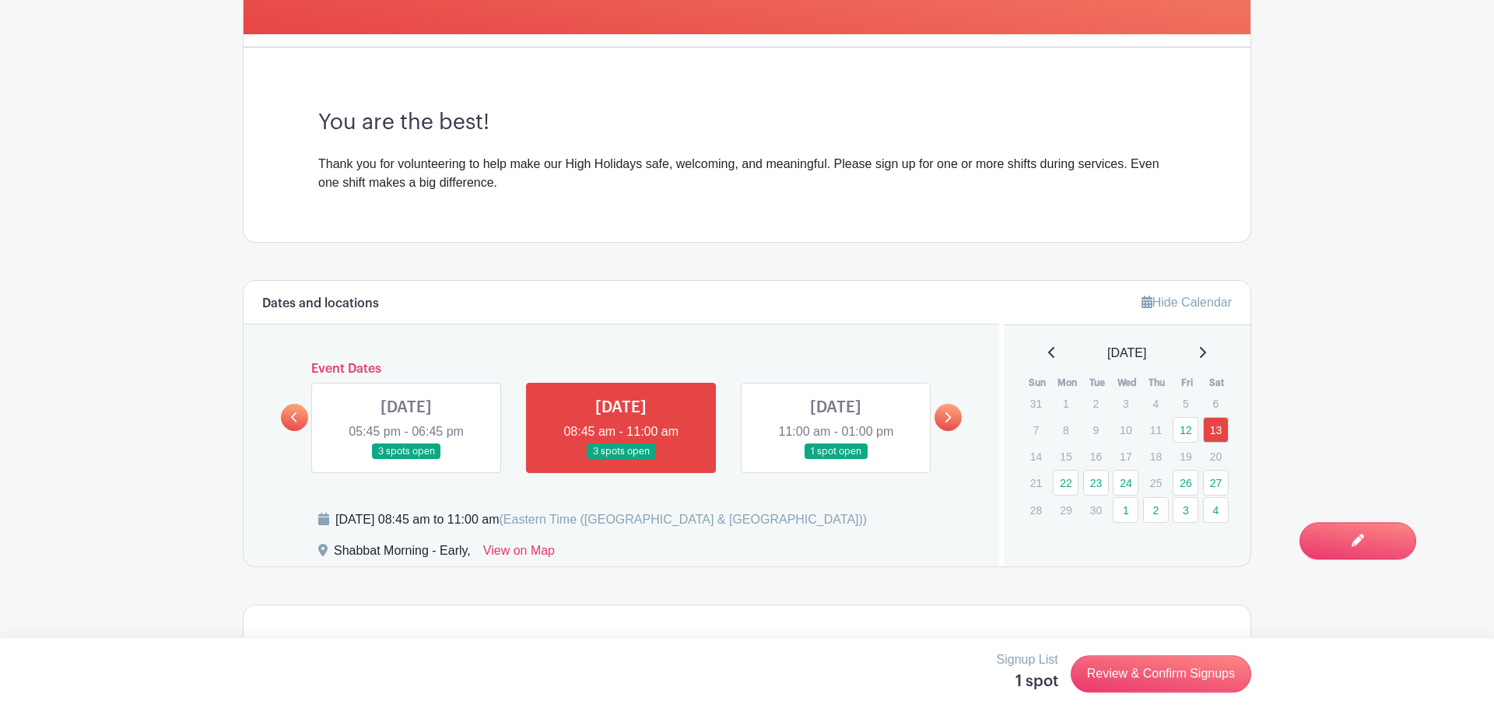
scroll to position [441, 0]
